Goal: Information Seeking & Learning: Learn about a topic

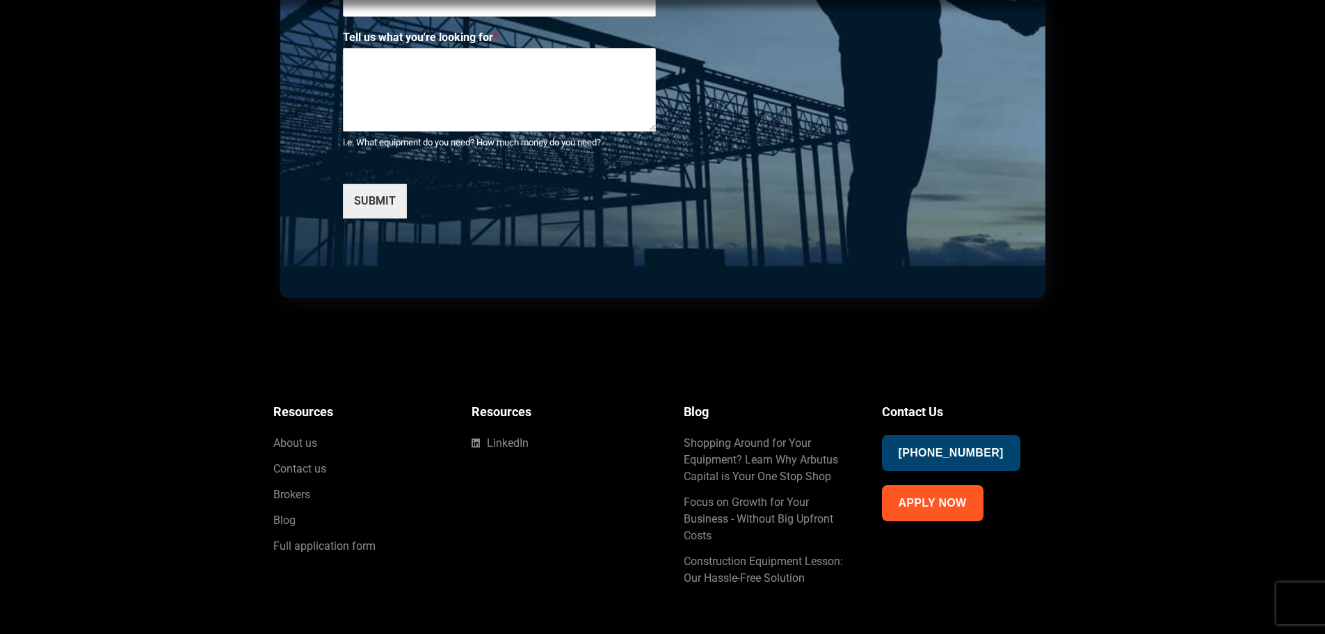
scroll to position [3649, 0]
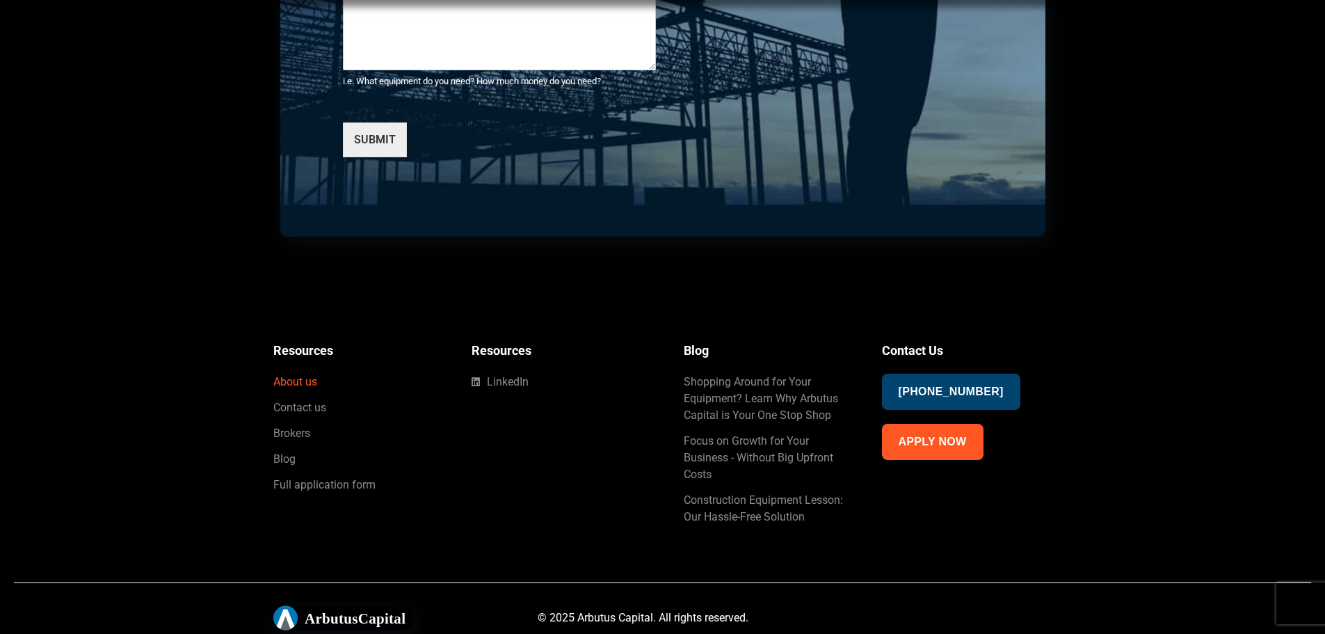
click at [307, 380] on span "About us" at bounding box center [295, 381] width 44 height 17
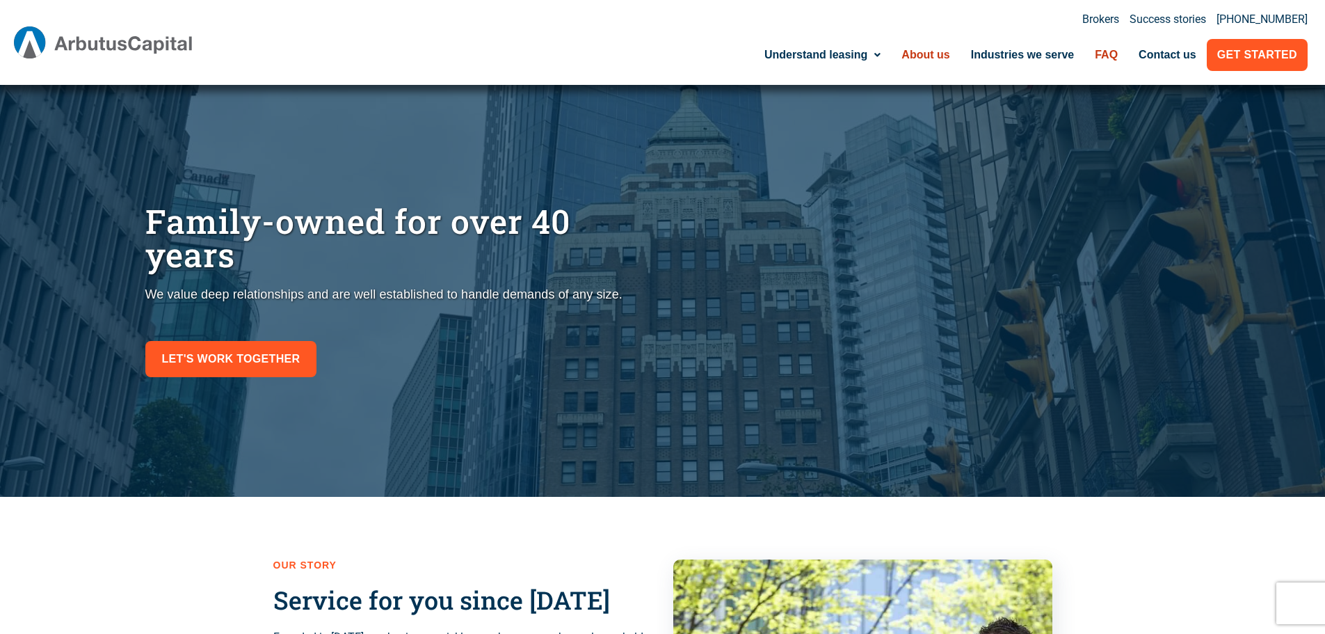
click at [1110, 49] on link "FAQ" at bounding box center [1106, 55] width 44 height 32
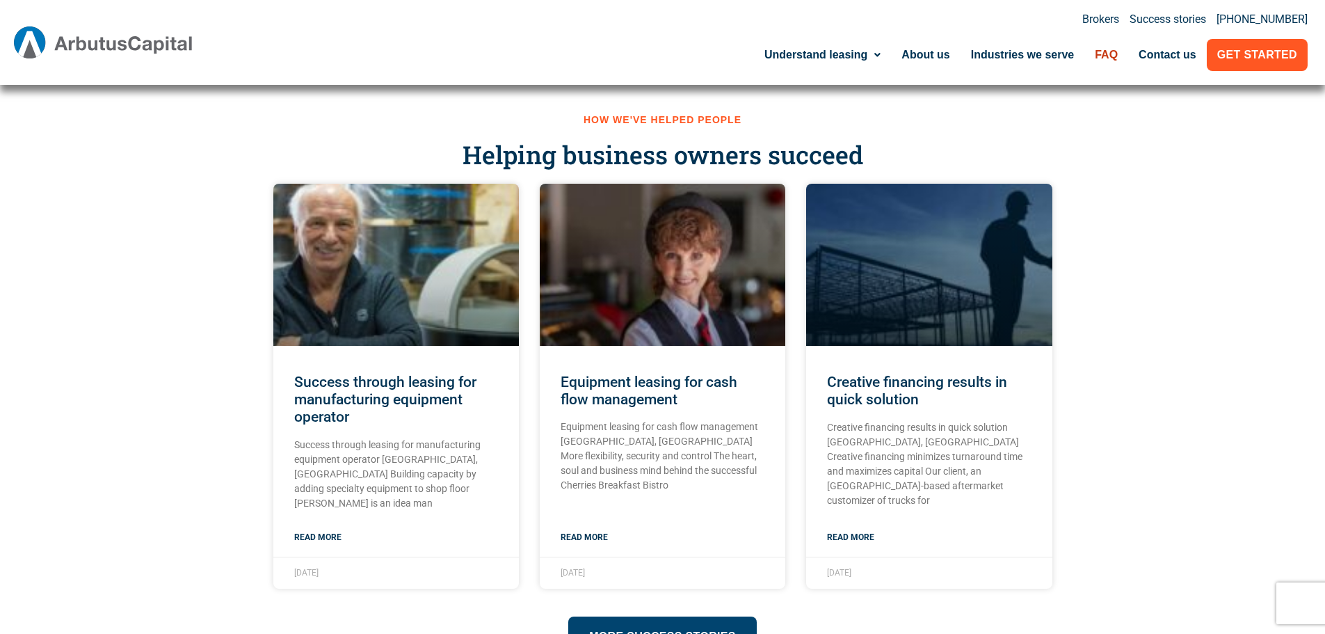
scroll to position [1901, 0]
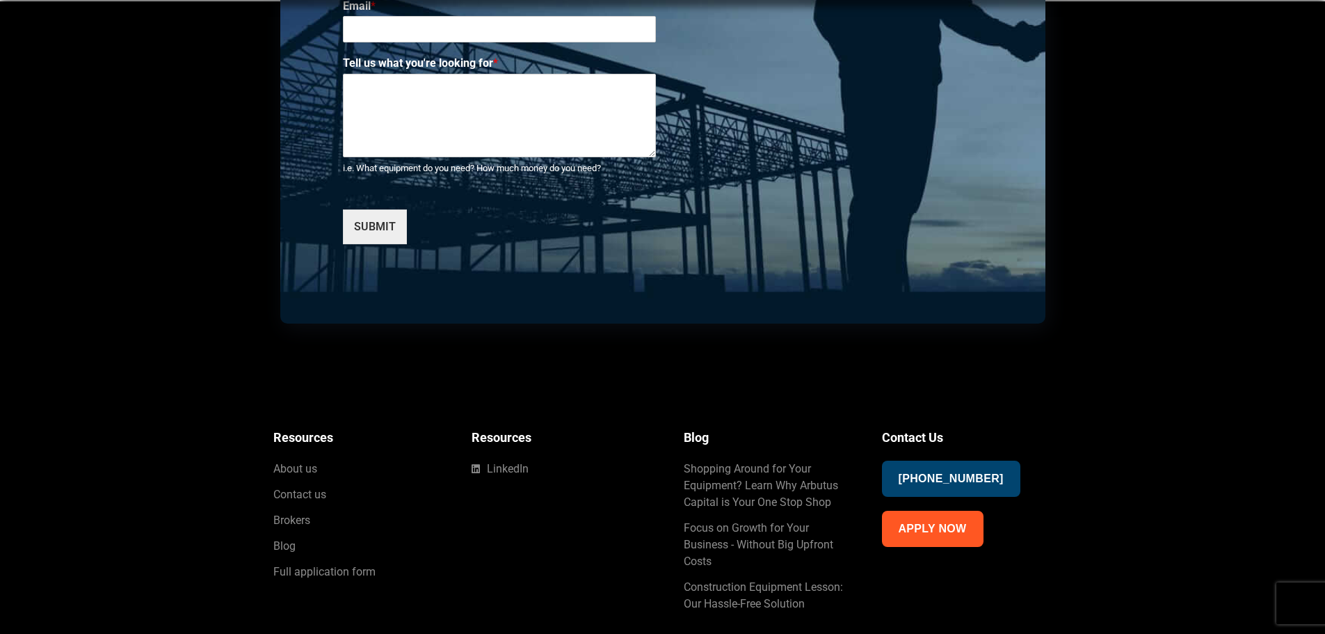
scroll to position [3605, 0]
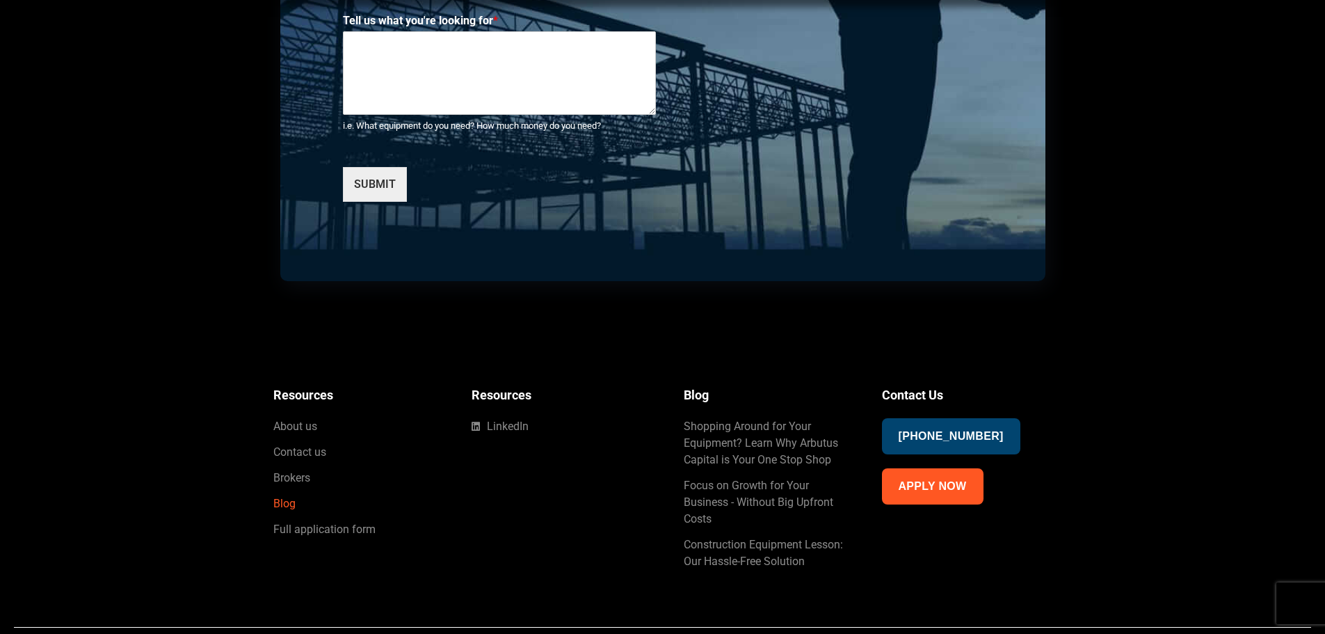
click at [286, 506] on span "Blog" at bounding box center [284, 503] width 22 height 17
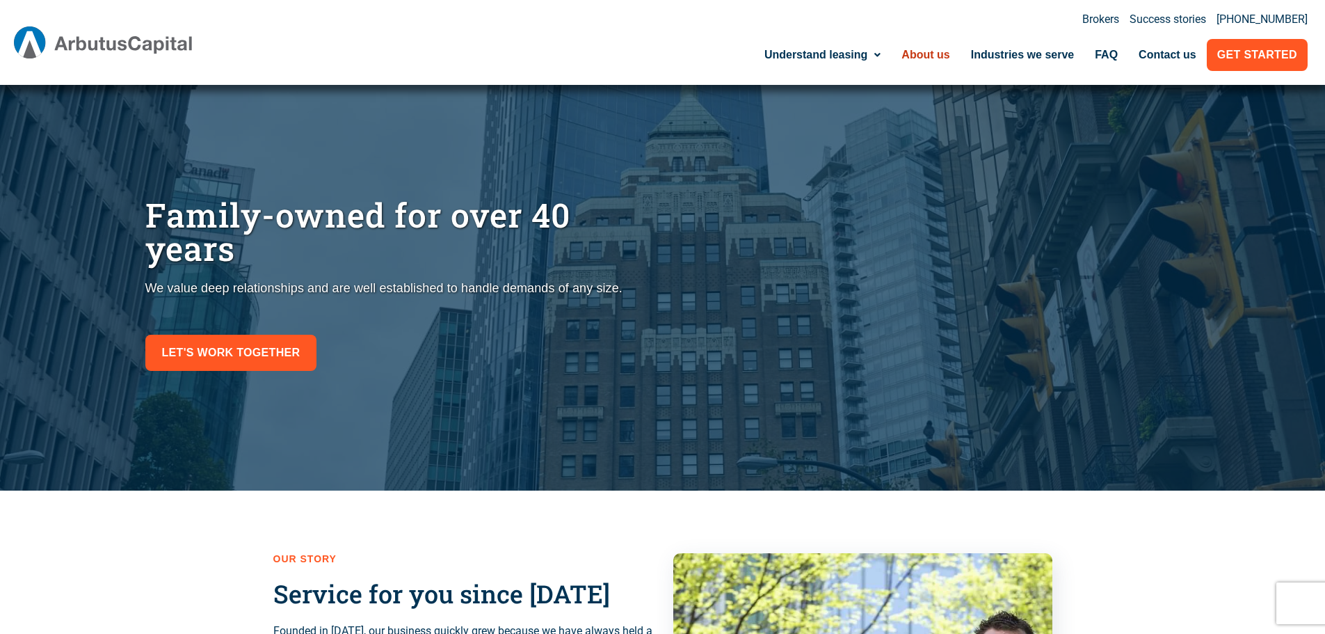
scroll to position [99, 0]
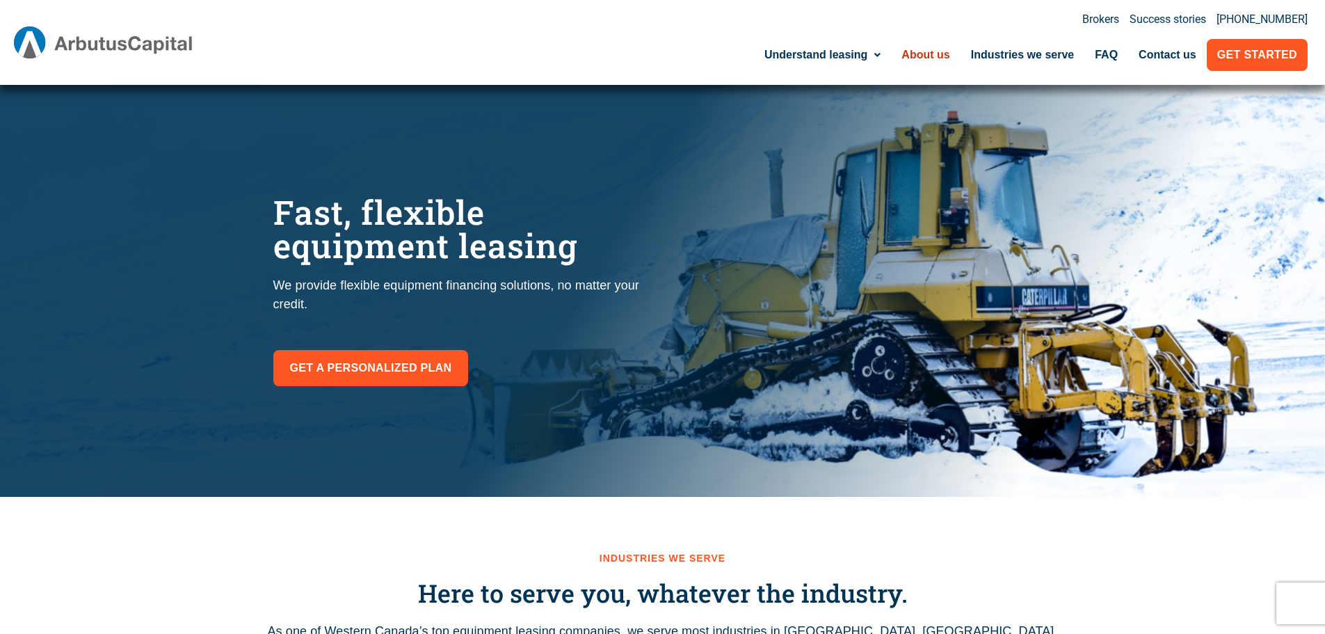
click at [935, 51] on link "About us" at bounding box center [925, 55] width 69 height 32
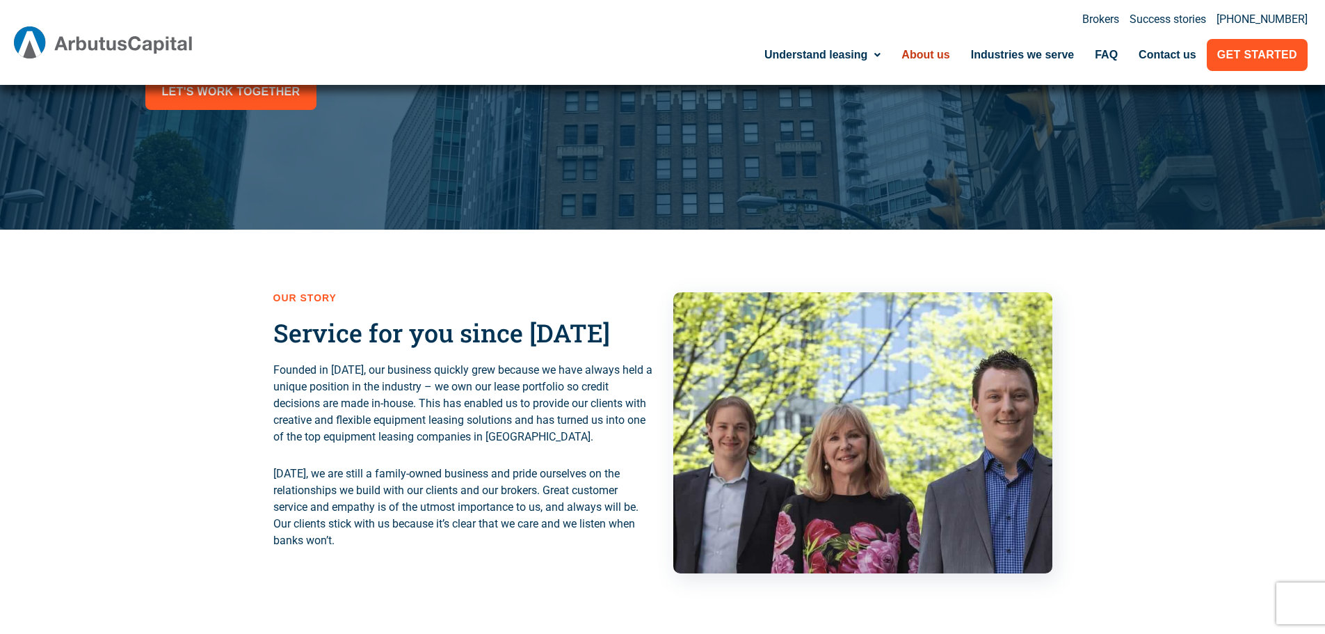
scroll to position [174, 0]
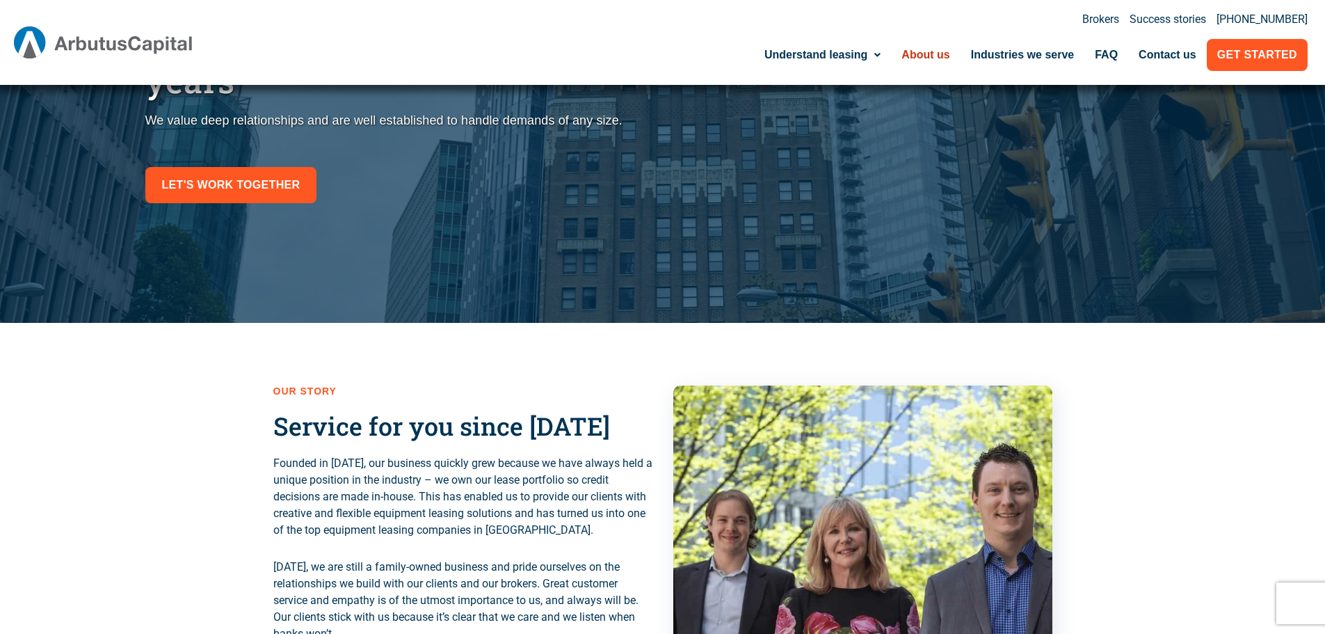
click at [1225, 432] on div "Our Story Service for you since [DATE] Founded in [DATE], our business quickly …" at bounding box center [662, 526] width 1325 height 406
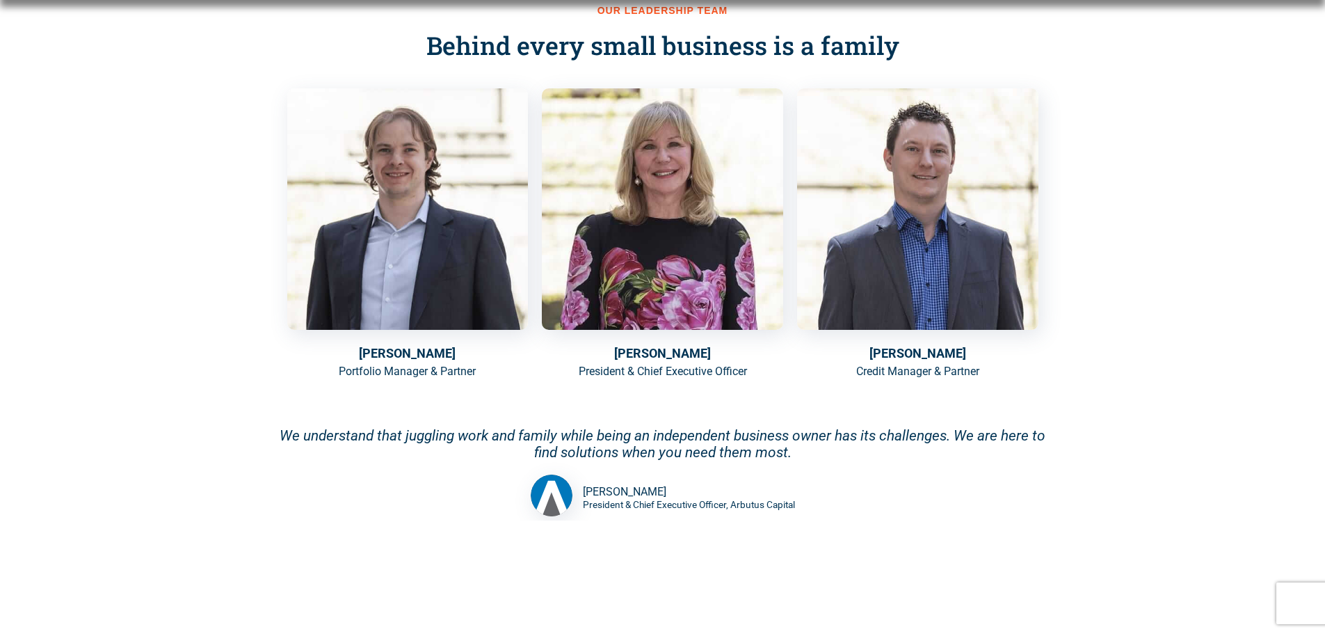
scroll to position [974, 0]
